Goal: Information Seeking & Learning: Learn about a topic

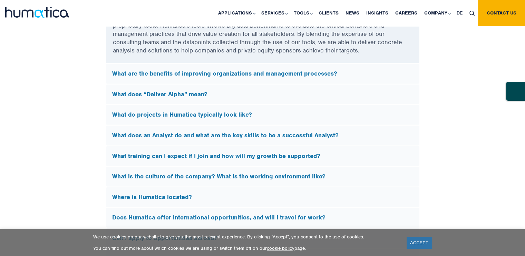
scroll to position [1968, 0]
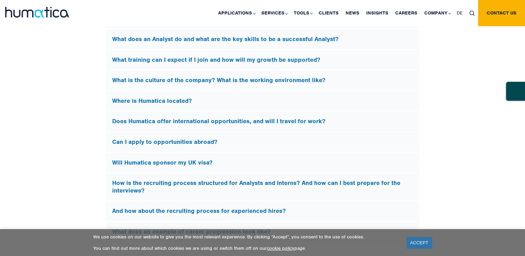
click at [221, 161] on h5 "Will Humatica sponsor my UK visa?" at bounding box center [262, 163] width 301 height 8
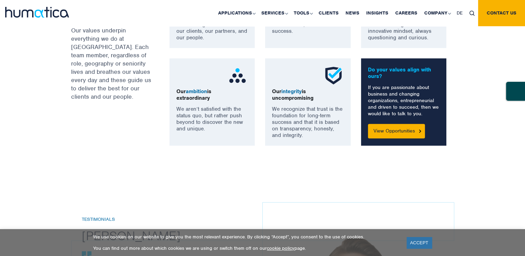
scroll to position [573, 0]
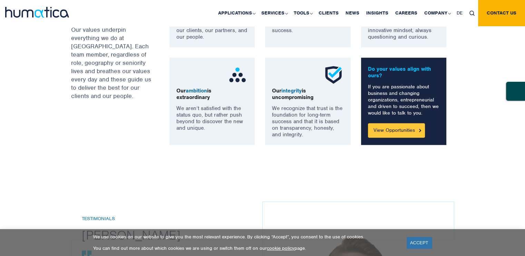
click at [394, 130] on link "View Opportunities" at bounding box center [396, 130] width 57 height 15
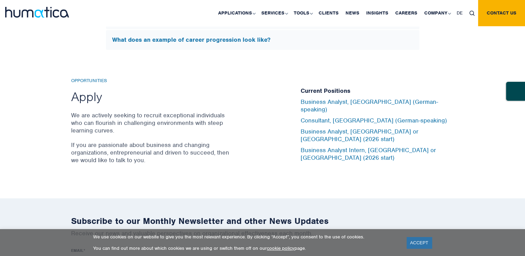
scroll to position [2211, 0]
